Goal: Transaction & Acquisition: Purchase product/service

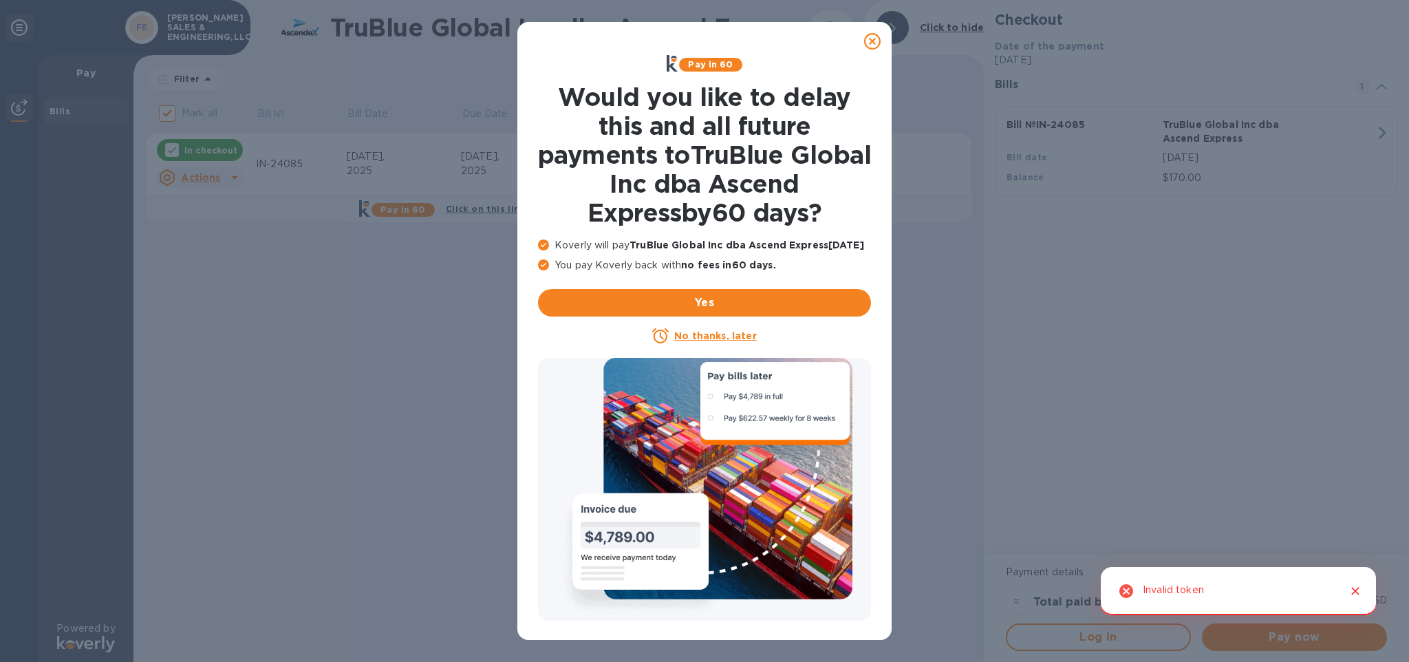
click at [713, 333] on u "No thanks, later" at bounding box center [715, 335] width 82 height 11
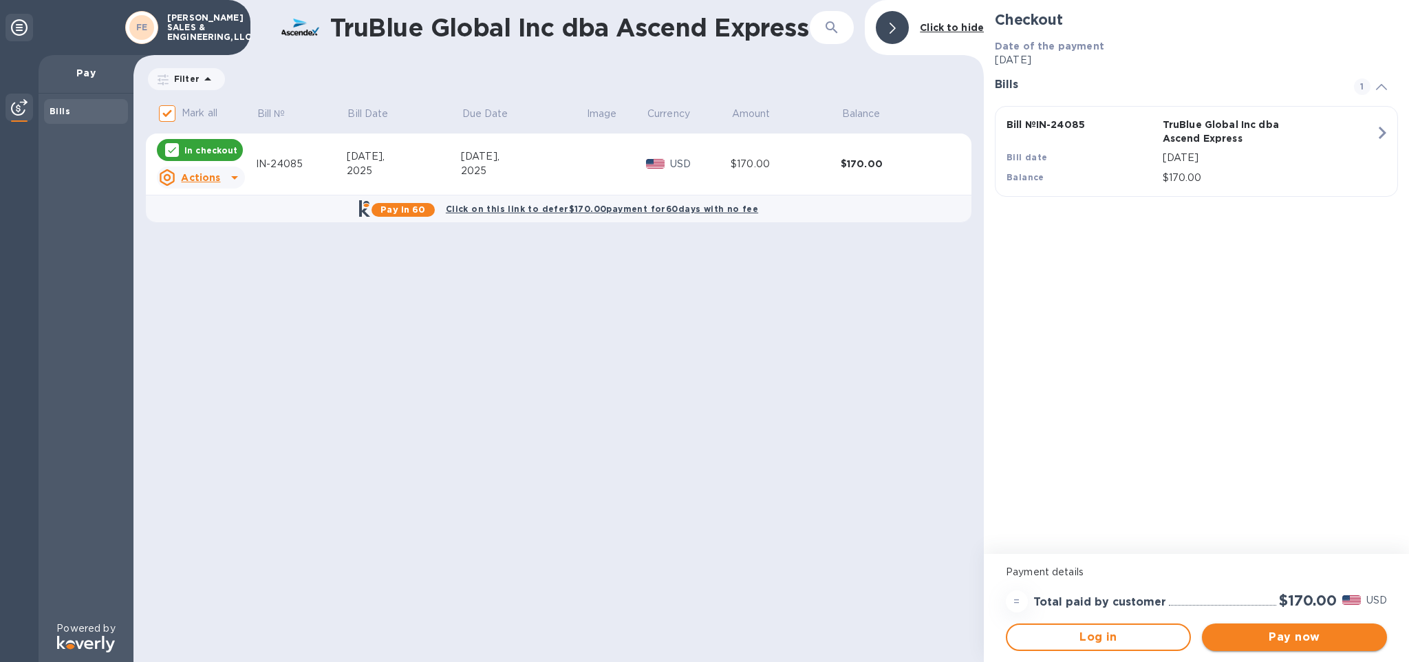
click at [1318, 638] on span "Pay now" at bounding box center [1294, 637] width 163 height 17
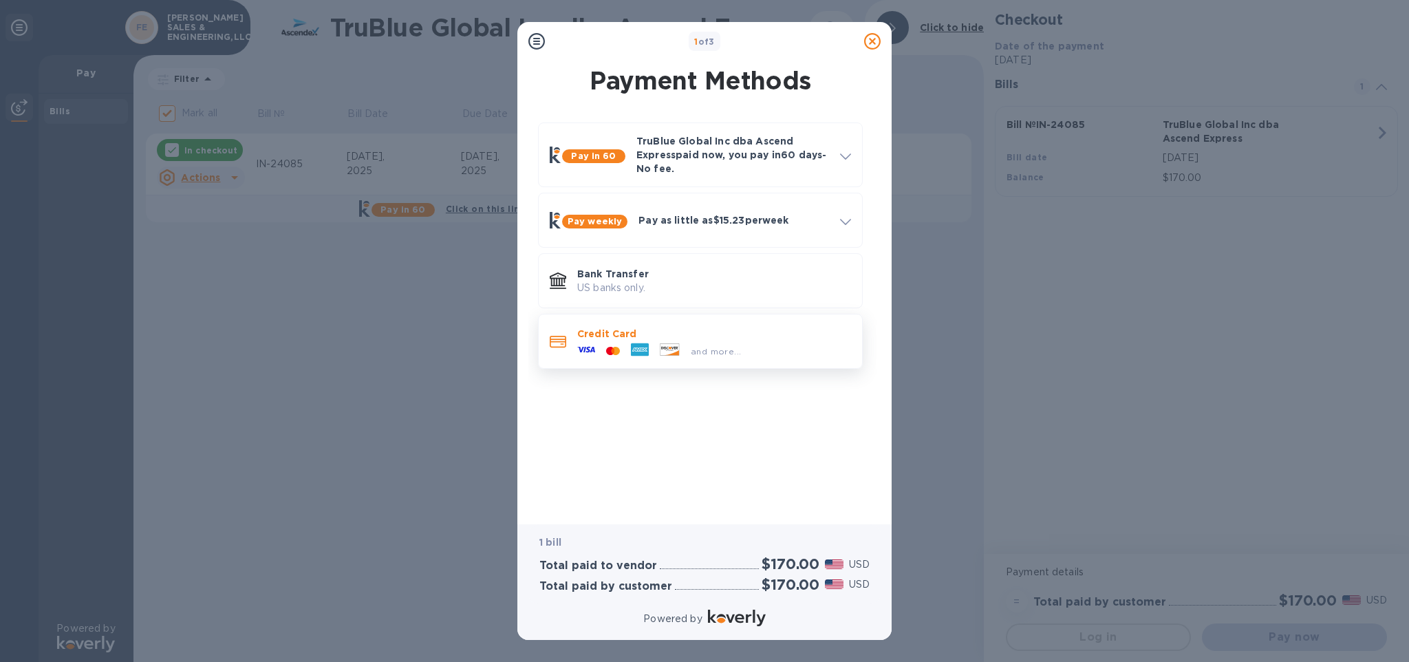
click at [745, 345] on div "and more..." at bounding box center [714, 348] width 274 height 15
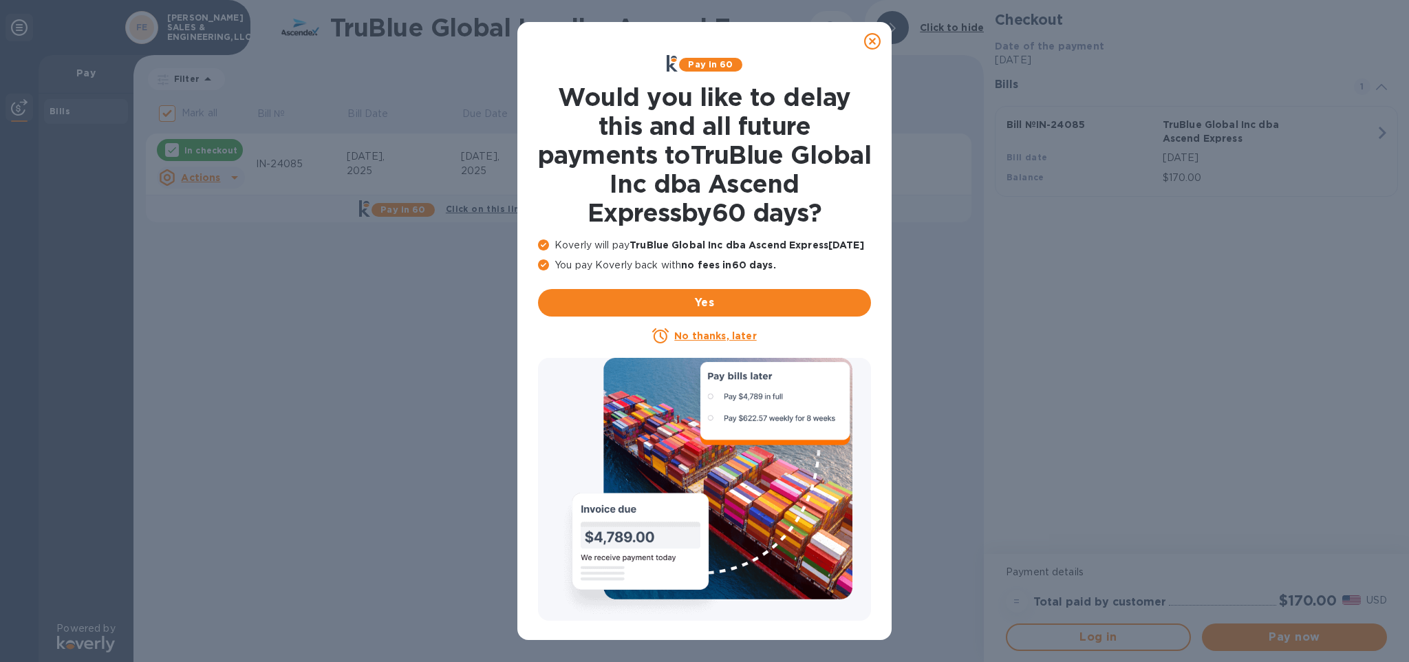
click at [722, 338] on u "No thanks, later" at bounding box center [715, 335] width 82 height 11
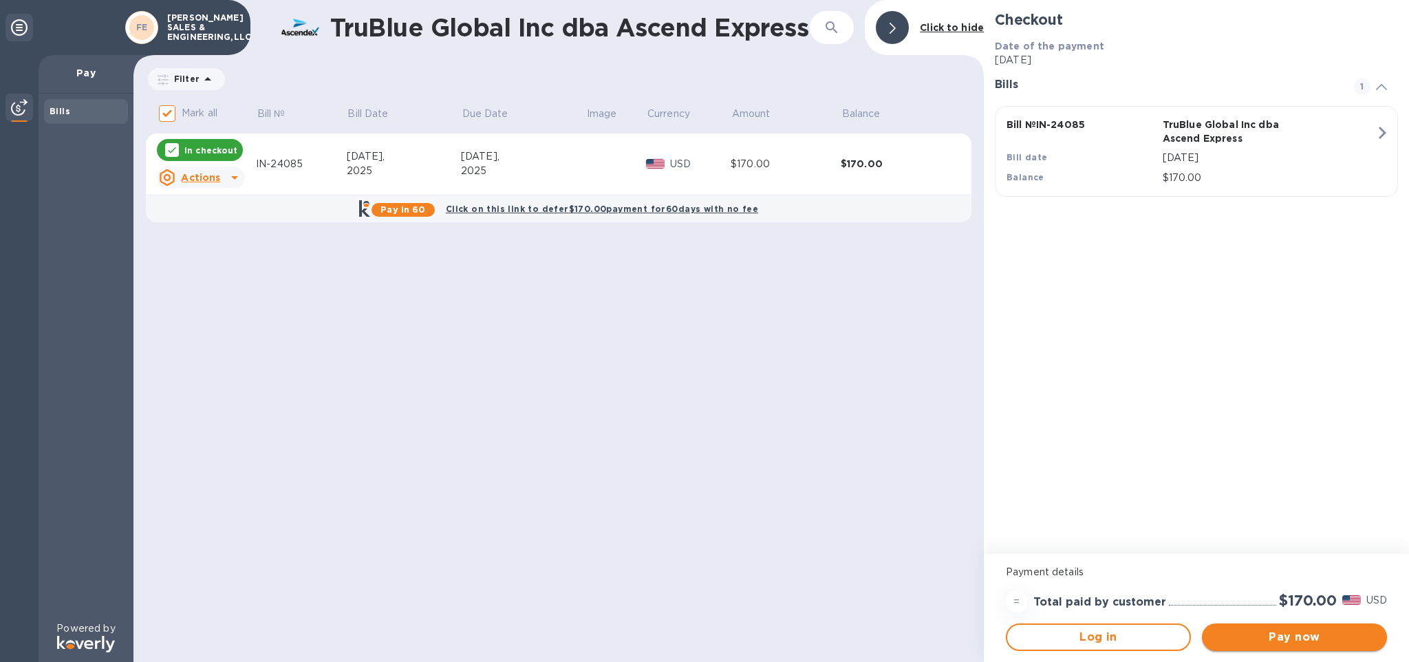
click at [1292, 640] on span "Pay now" at bounding box center [1294, 637] width 163 height 17
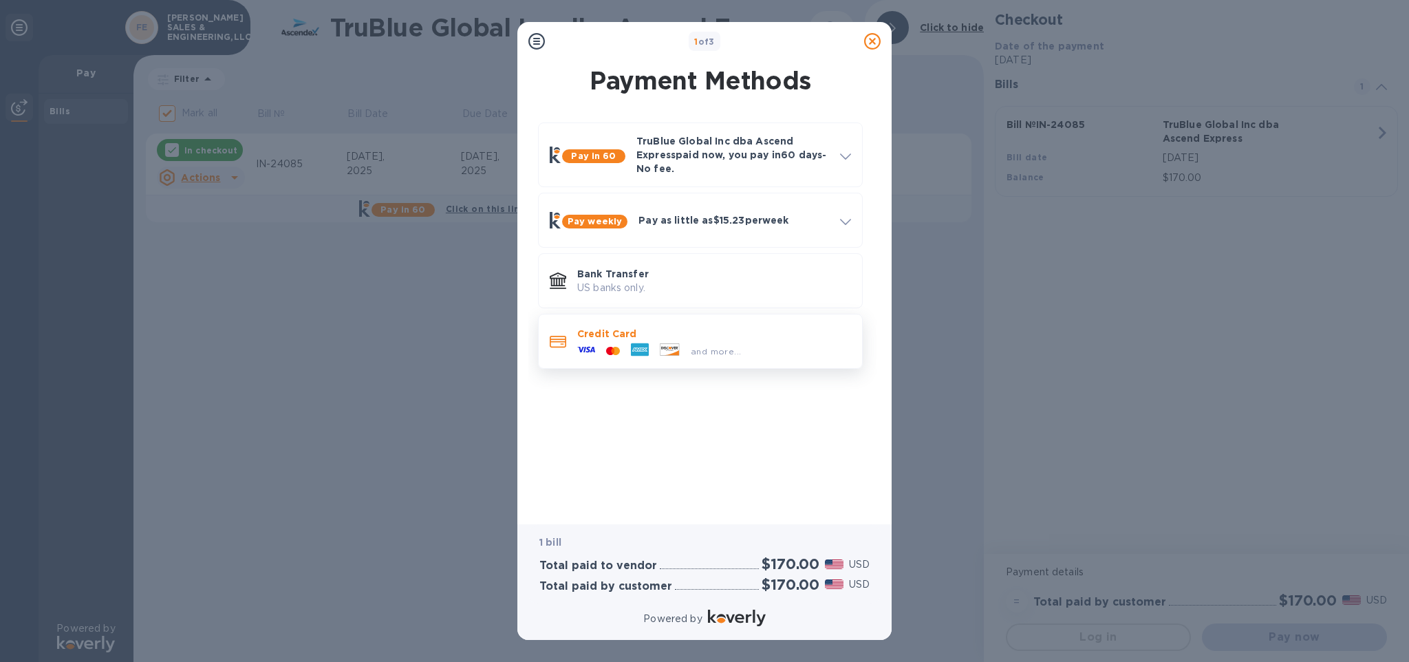
click at [694, 338] on p "Credit Card" at bounding box center [714, 334] width 274 height 14
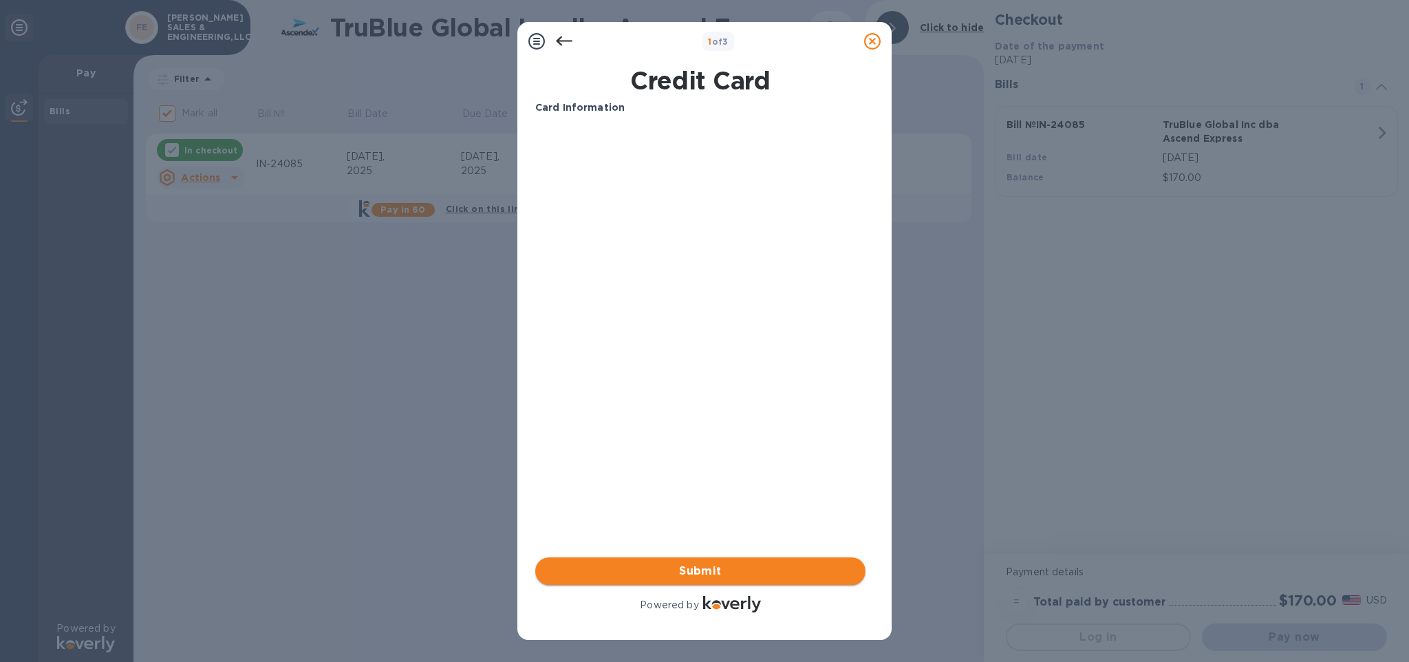
click at [775, 574] on span "Submit" at bounding box center [700, 571] width 308 height 17
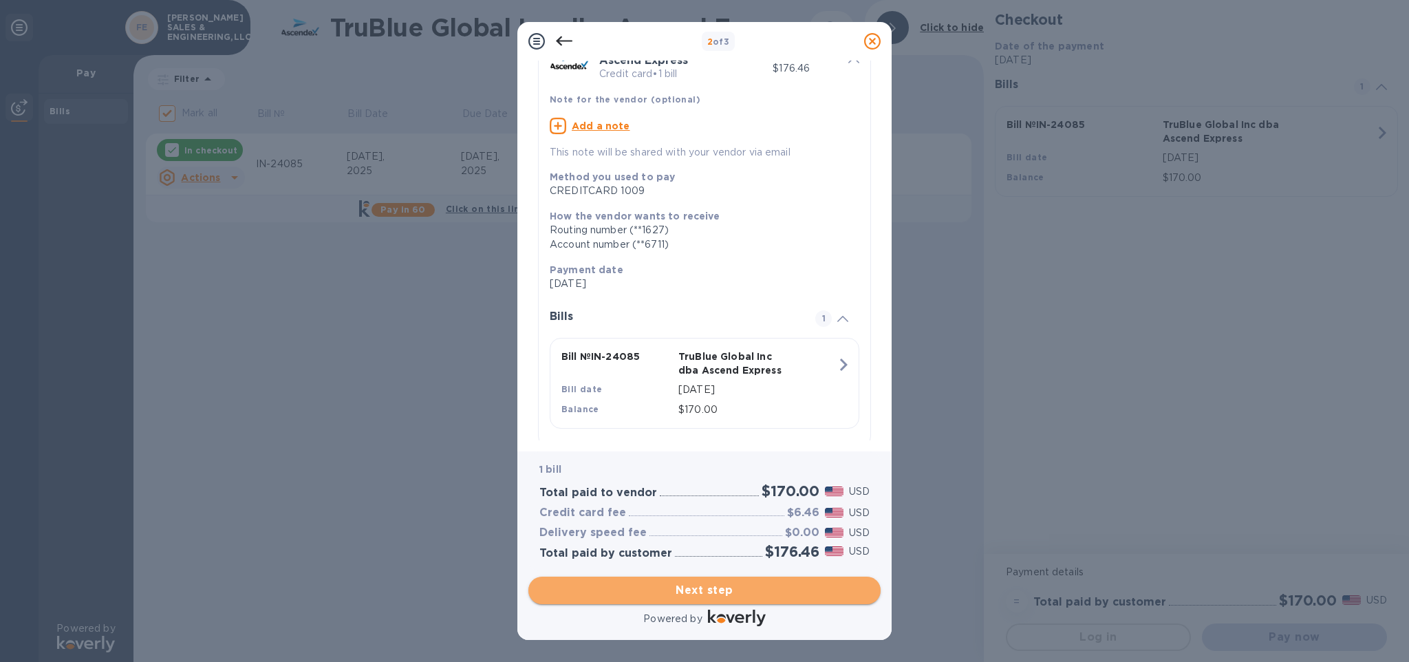
click at [788, 595] on span "Next step" at bounding box center [704, 590] width 330 height 17
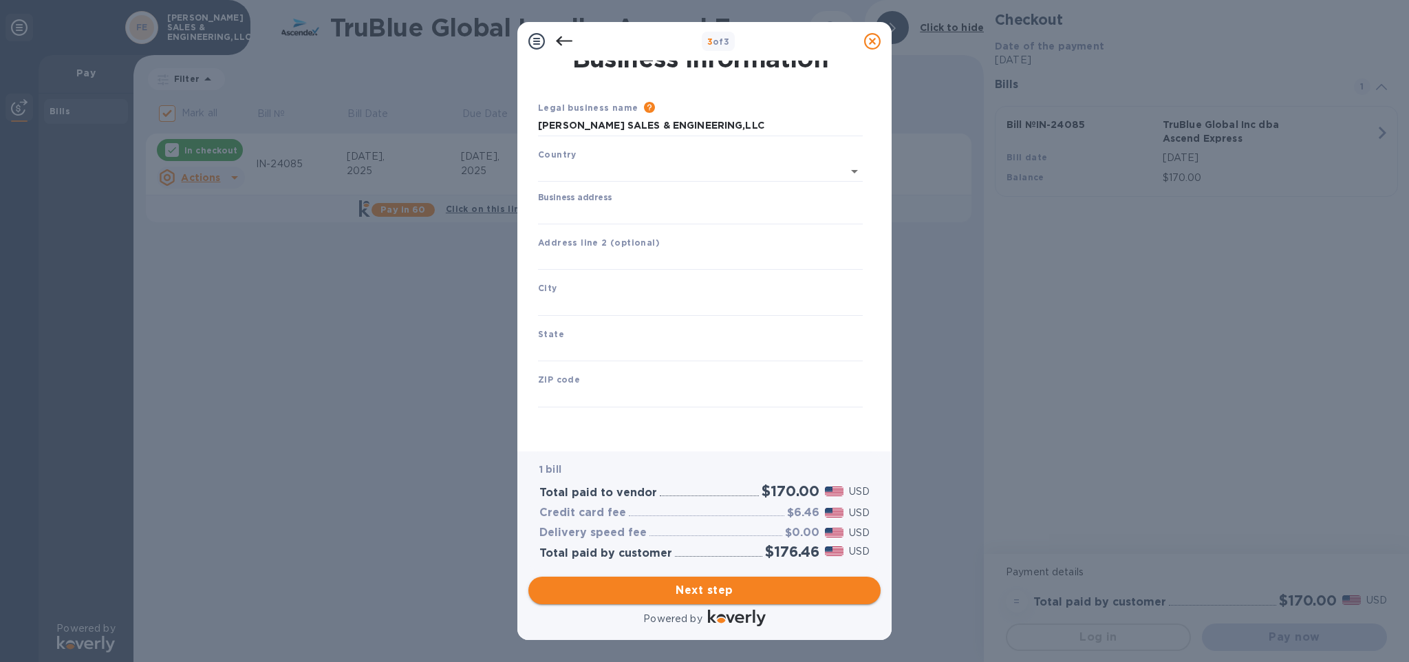
type input "United States"
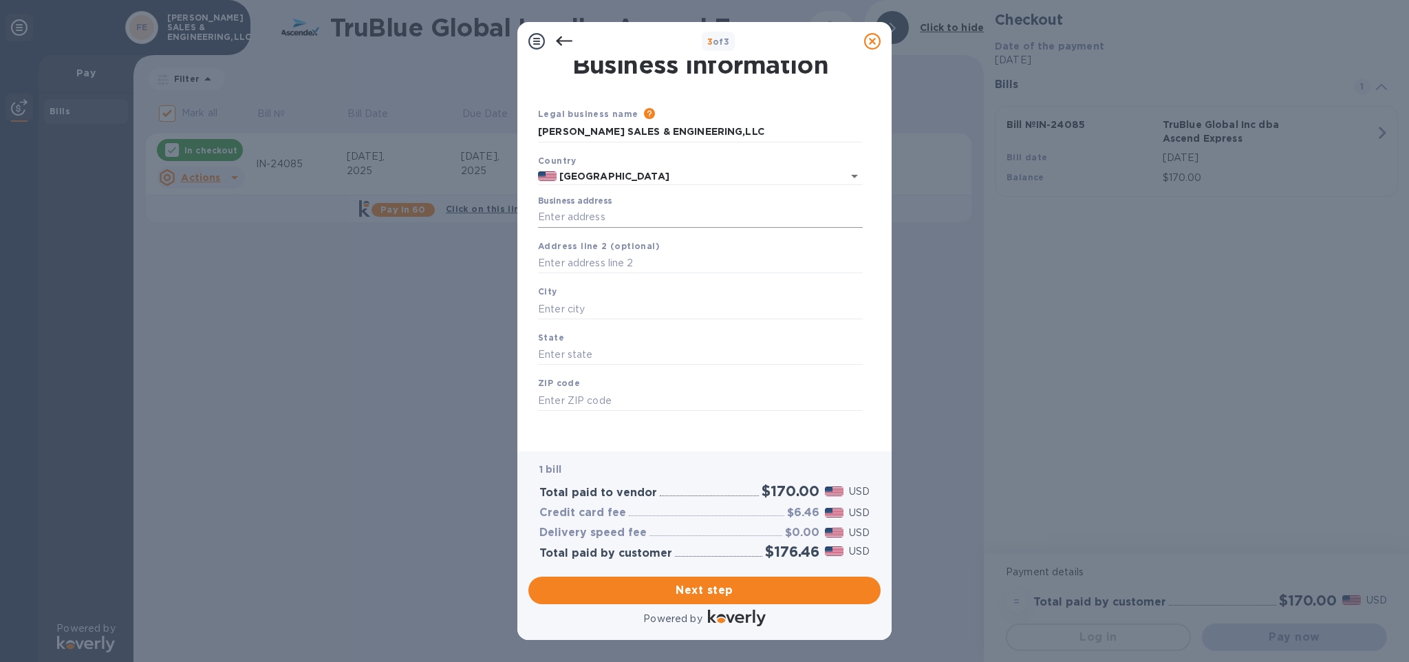
scroll to position [7, 0]
type input "6734 Box Wood Court"
type input "MI"
type input "48322"
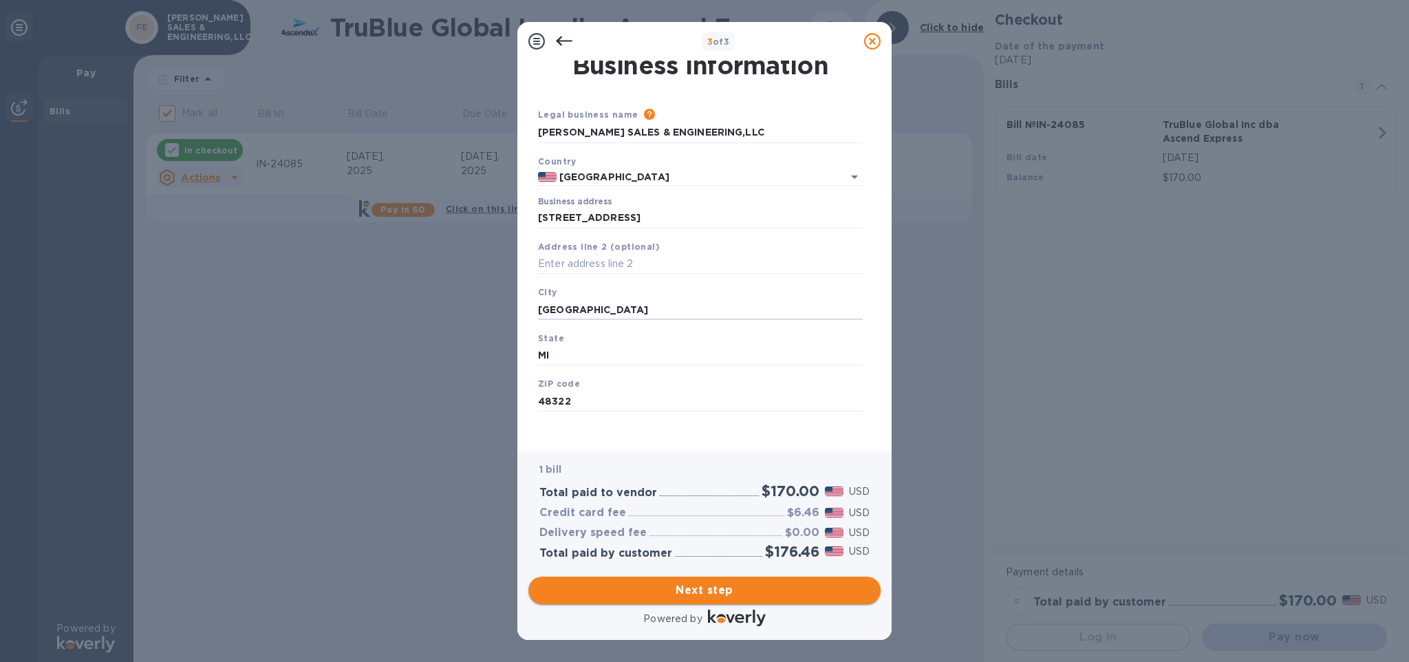
type input "West Bloomfield"
click at [771, 593] on span "Next step" at bounding box center [704, 590] width 330 height 17
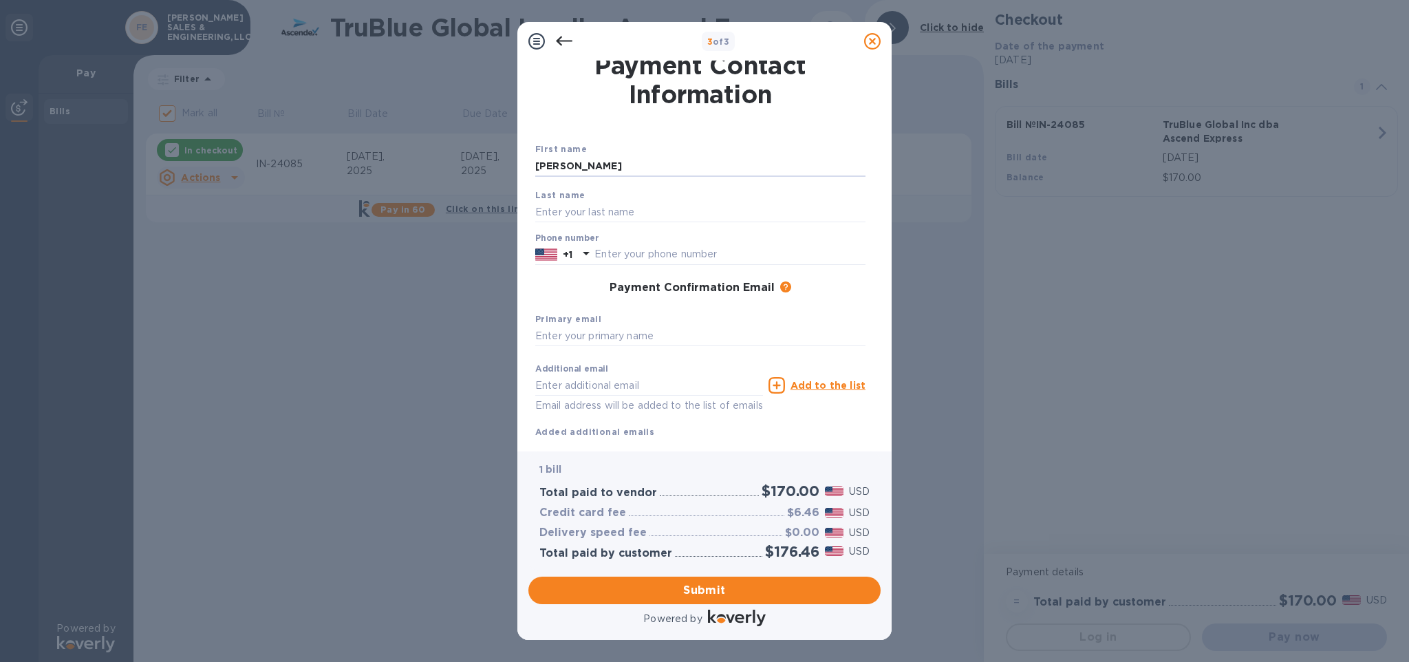
type input "Mike"
type input "Rybak"
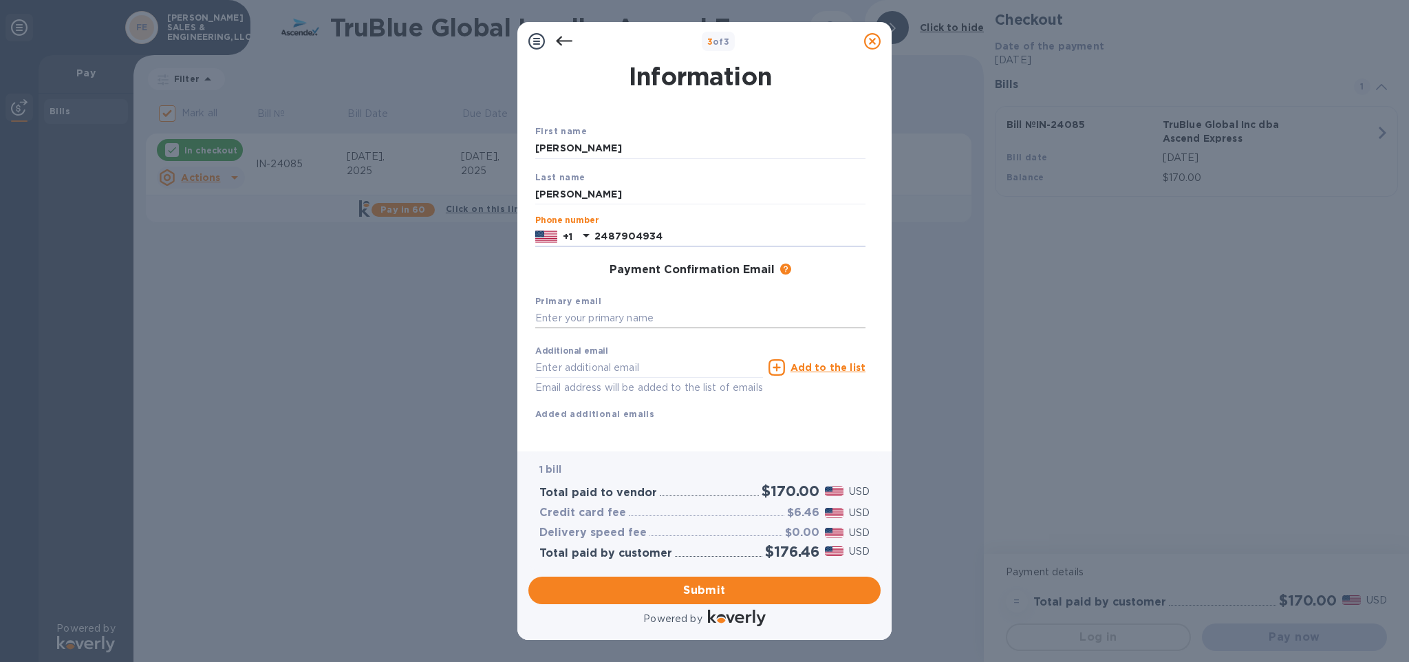
scroll to position [24, 0]
type input "2487904934"
type input "mike@midwestmachy.com"
type input "rybakmike@gmail.com"
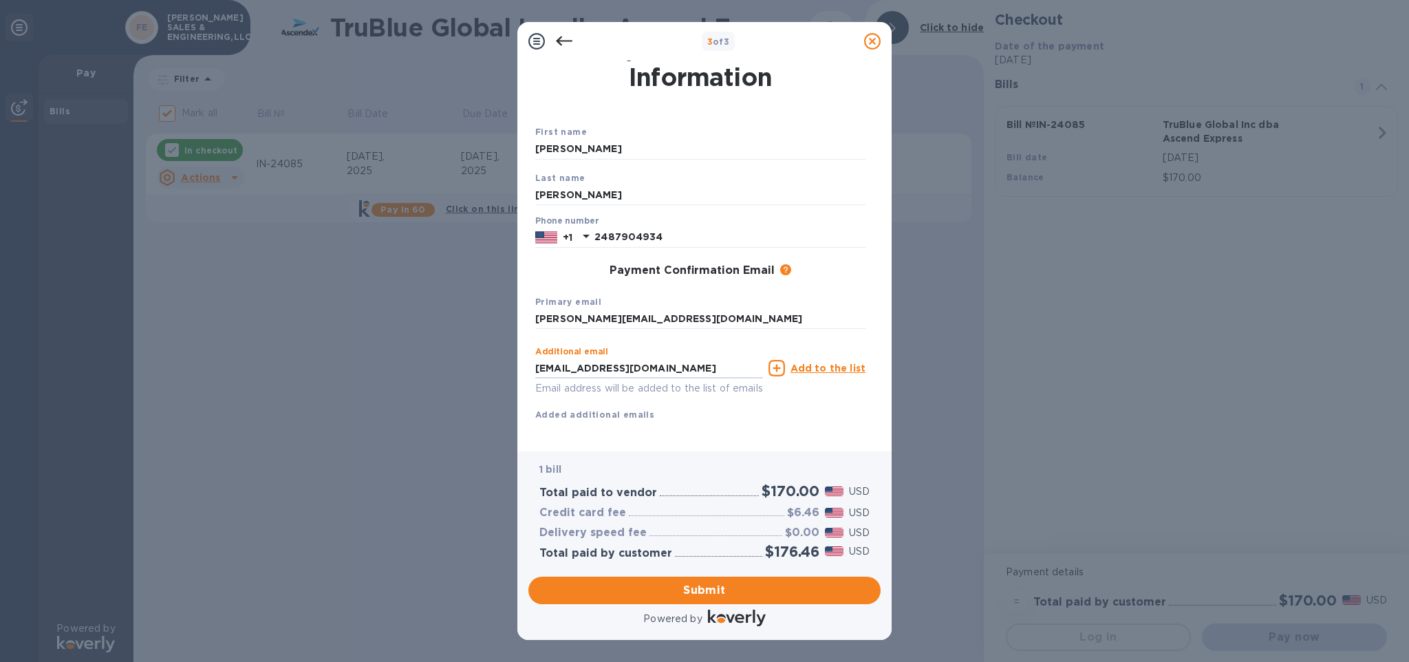
click at [791, 401] on div "Additional email rybakmike@gmail.com Email address will be added to the list of…" at bounding box center [700, 381] width 330 height 82
click at [779, 587] on span "Submit" at bounding box center [704, 590] width 330 height 17
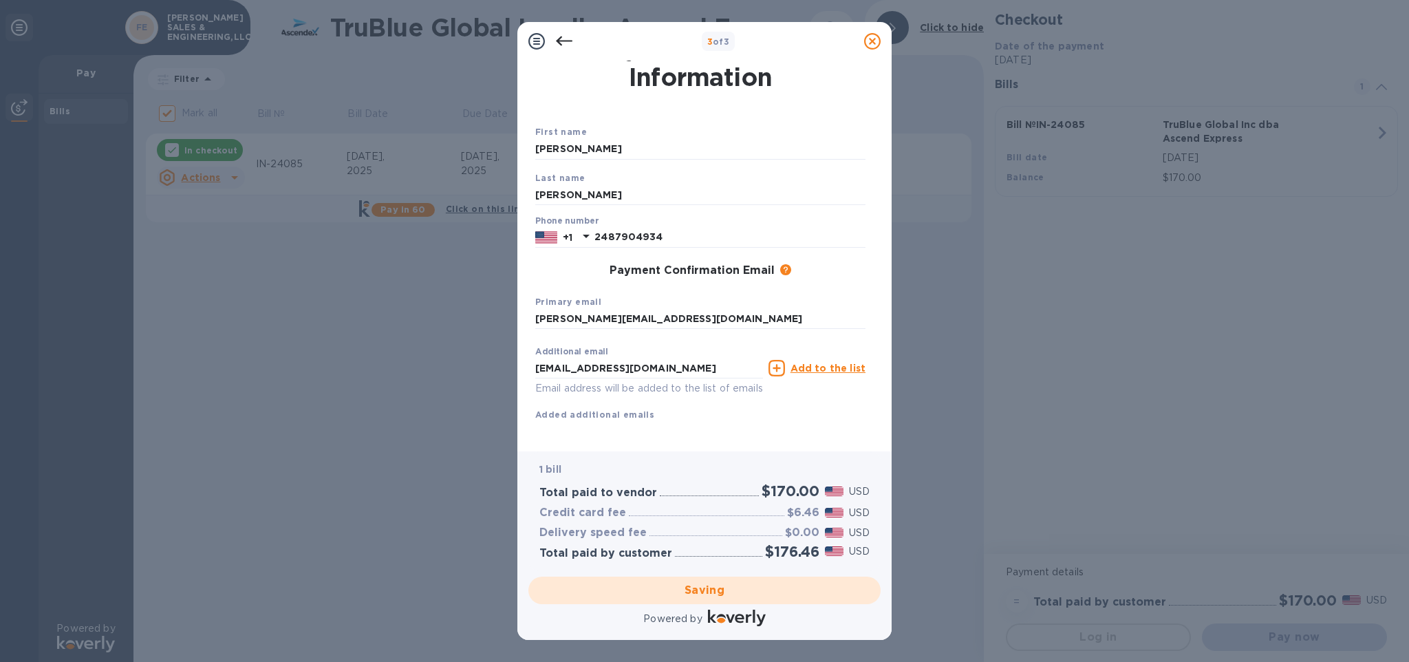
checkbox input "false"
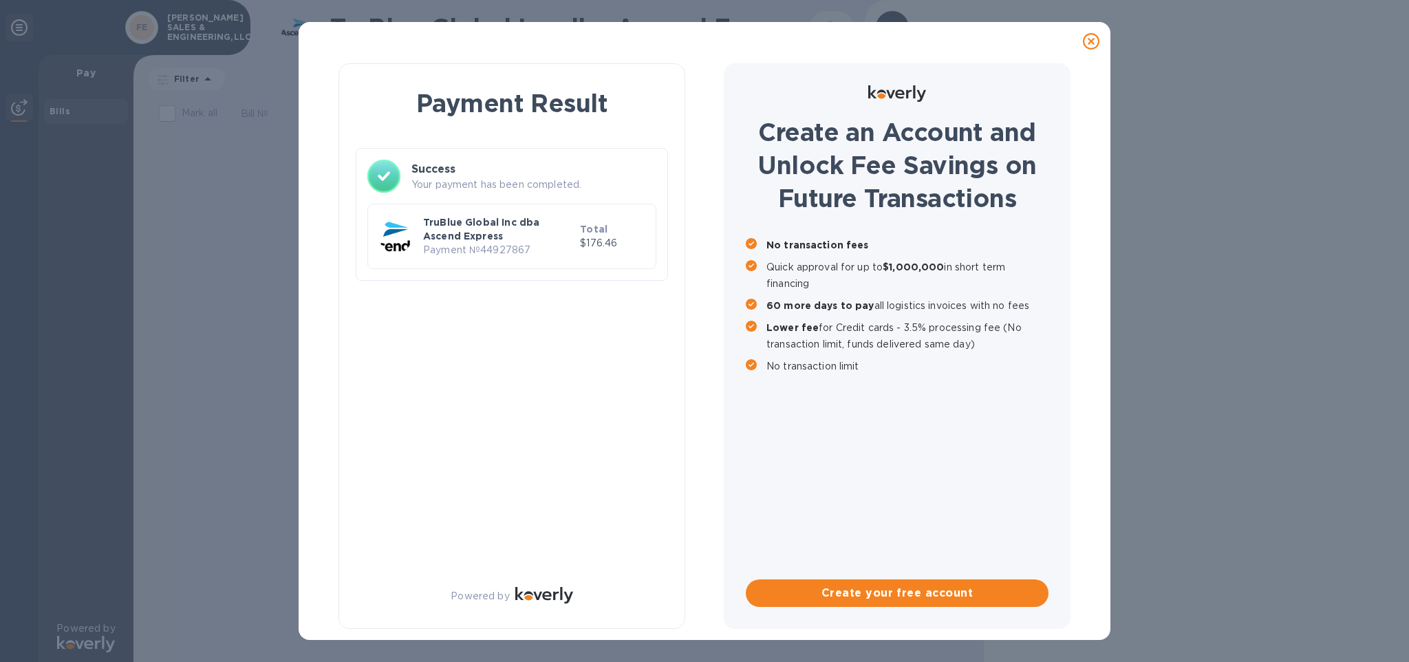
scroll to position [0, 0]
click at [1196, 222] on div "Payment Result Success Your payment has been completed. TruBlue Global Inc dba …" at bounding box center [704, 331] width 1409 height 662
